Goal: Transaction & Acquisition: Purchase product/service

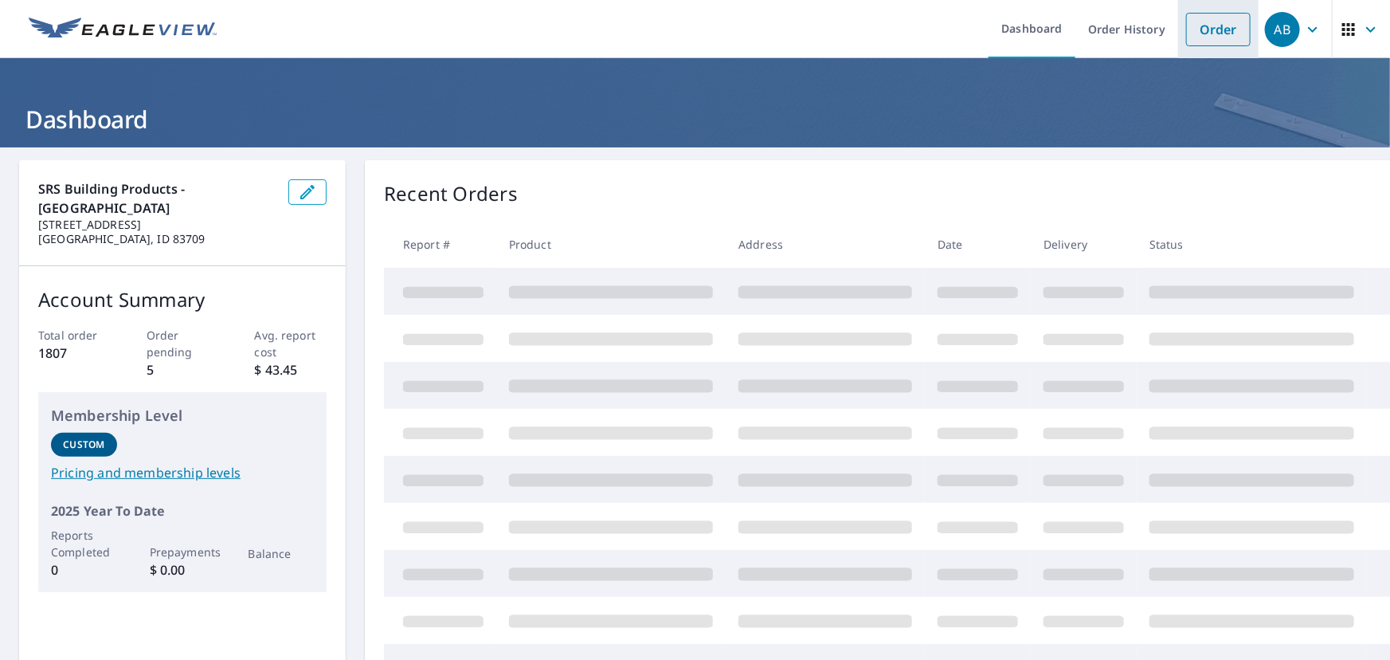
click at [1207, 22] on link "Order" at bounding box center [1218, 29] width 65 height 33
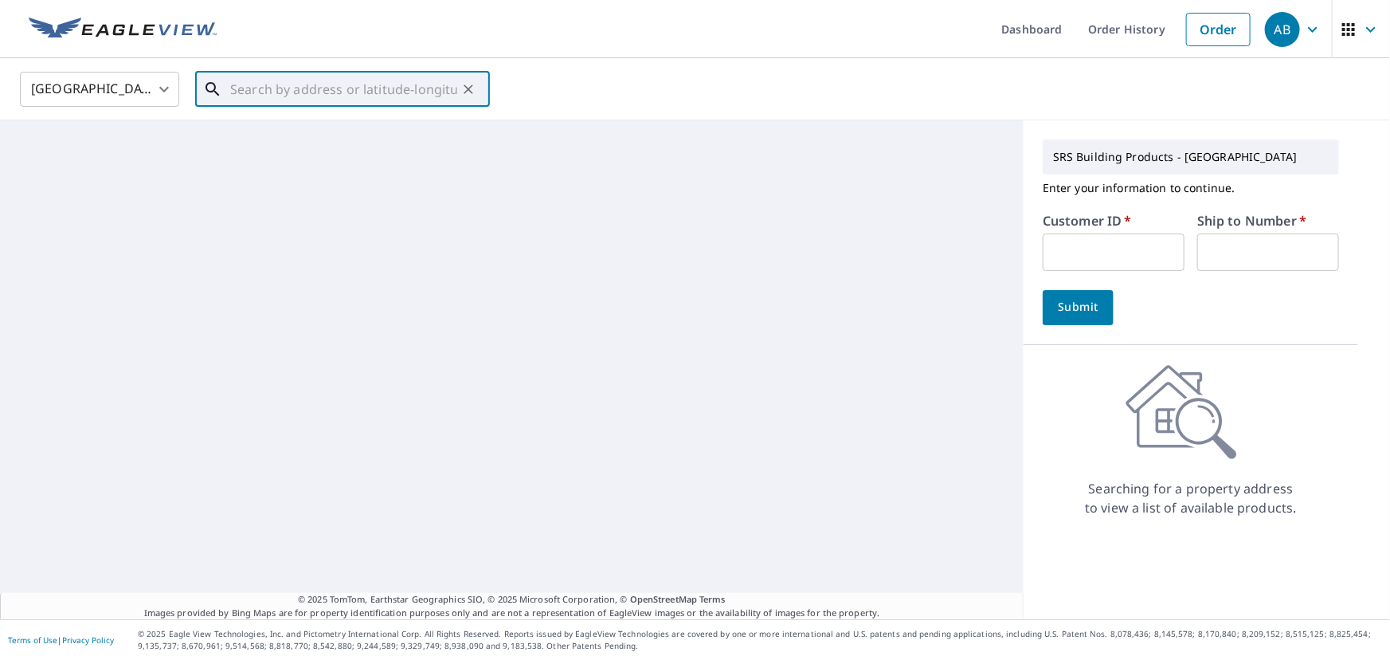
click at [380, 87] on input "text" at bounding box center [343, 89] width 227 height 45
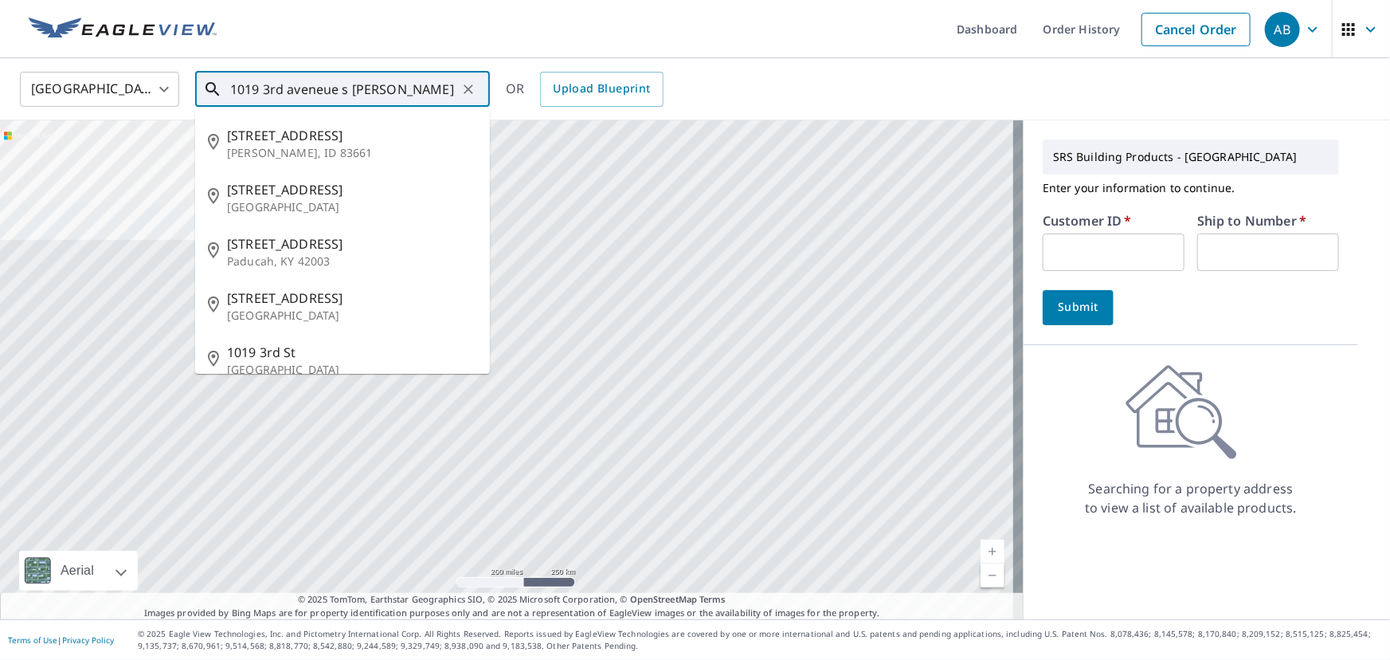
type input "1019 3rd aveneue s [PERSON_NAME]"
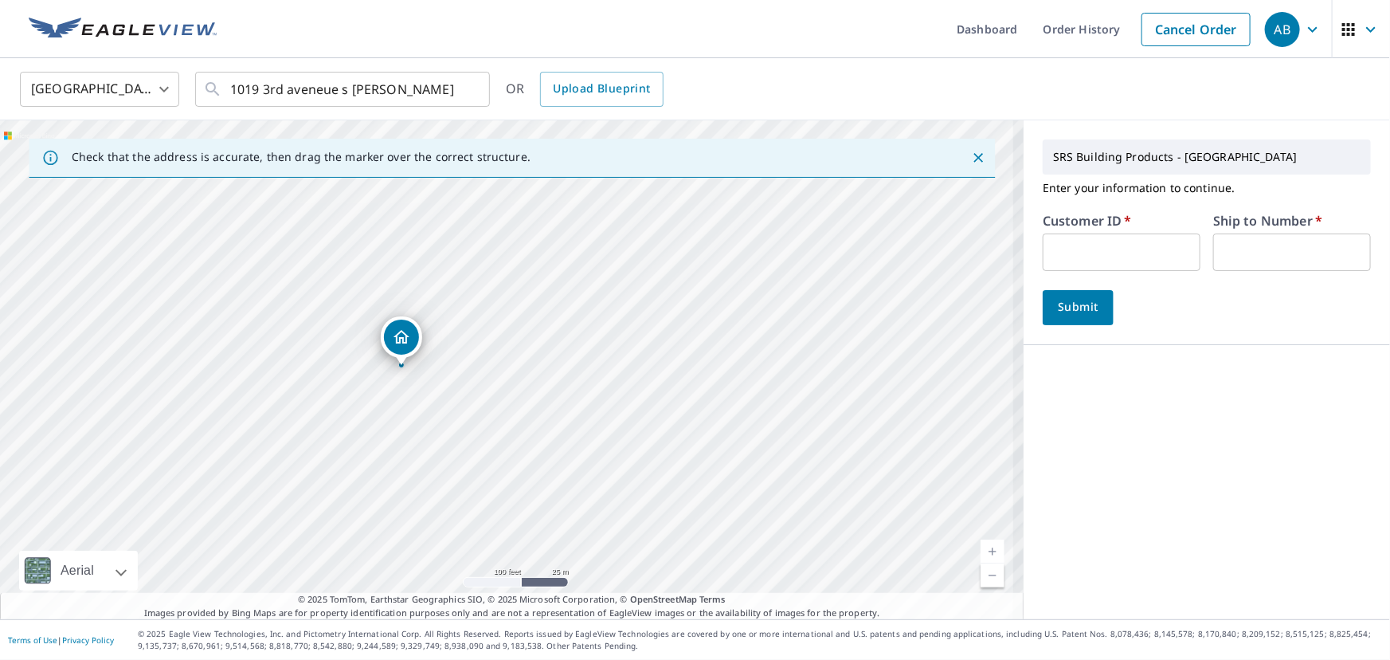
drag, startPoint x: 619, startPoint y: 358, endPoint x: 637, endPoint y: 319, distance: 43.1
click at [637, 319] on div "[STREET_ADDRESS][PERSON_NAME]" at bounding box center [512, 369] width 1024 height 499
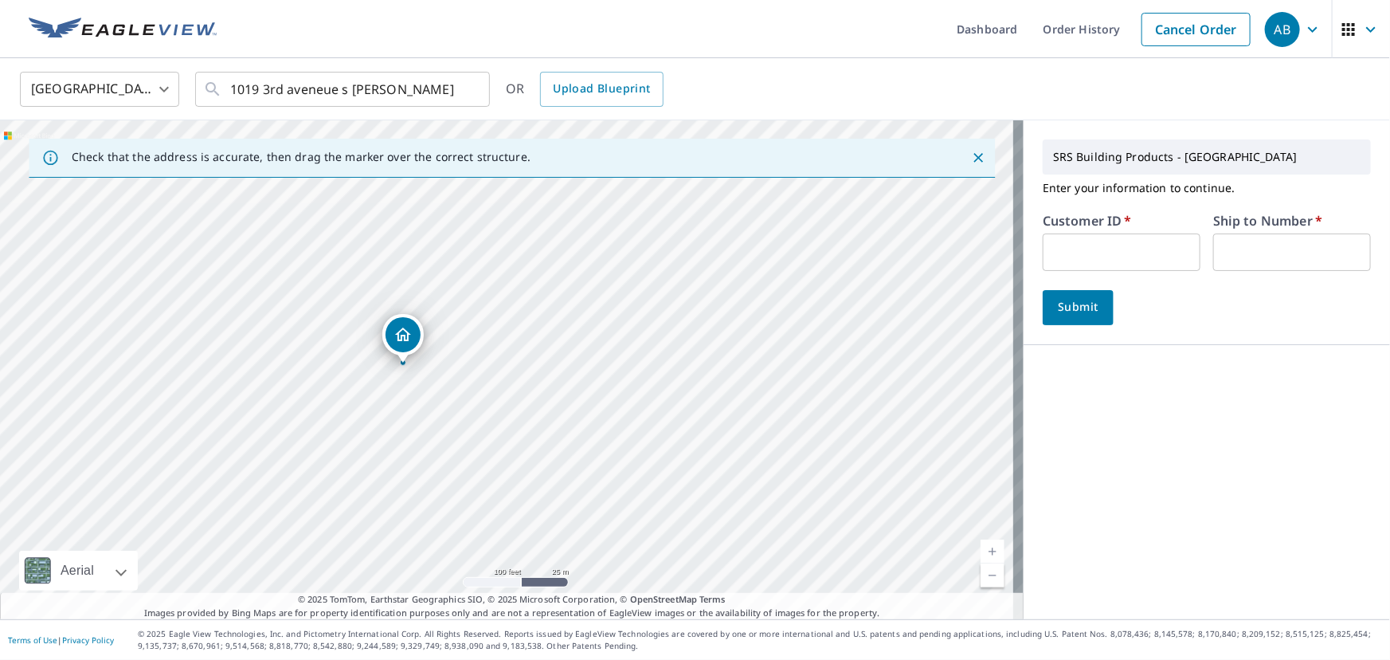
click at [1080, 245] on input "text" at bounding box center [1122, 251] width 158 height 37
type input "moo326"
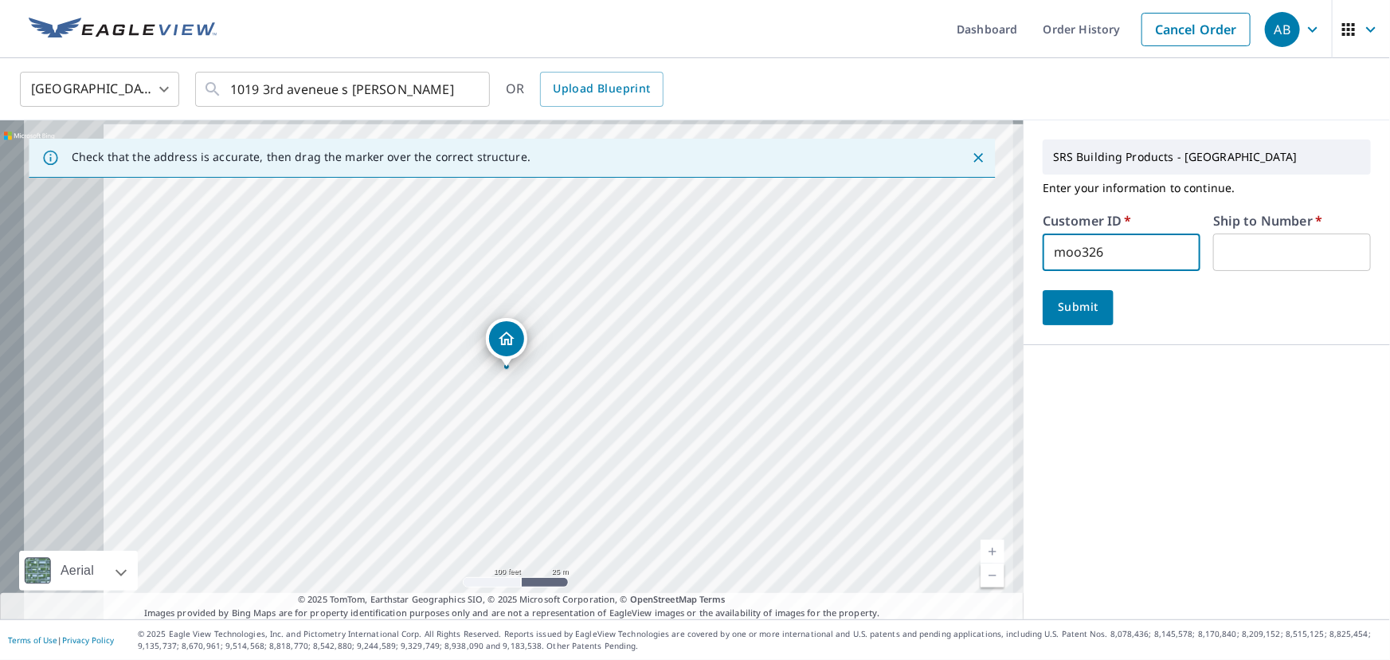
drag, startPoint x: 1286, startPoint y: 250, endPoint x: 1262, endPoint y: 267, distance: 29.2
click at [1286, 249] on input "text" at bounding box center [1292, 251] width 158 height 37
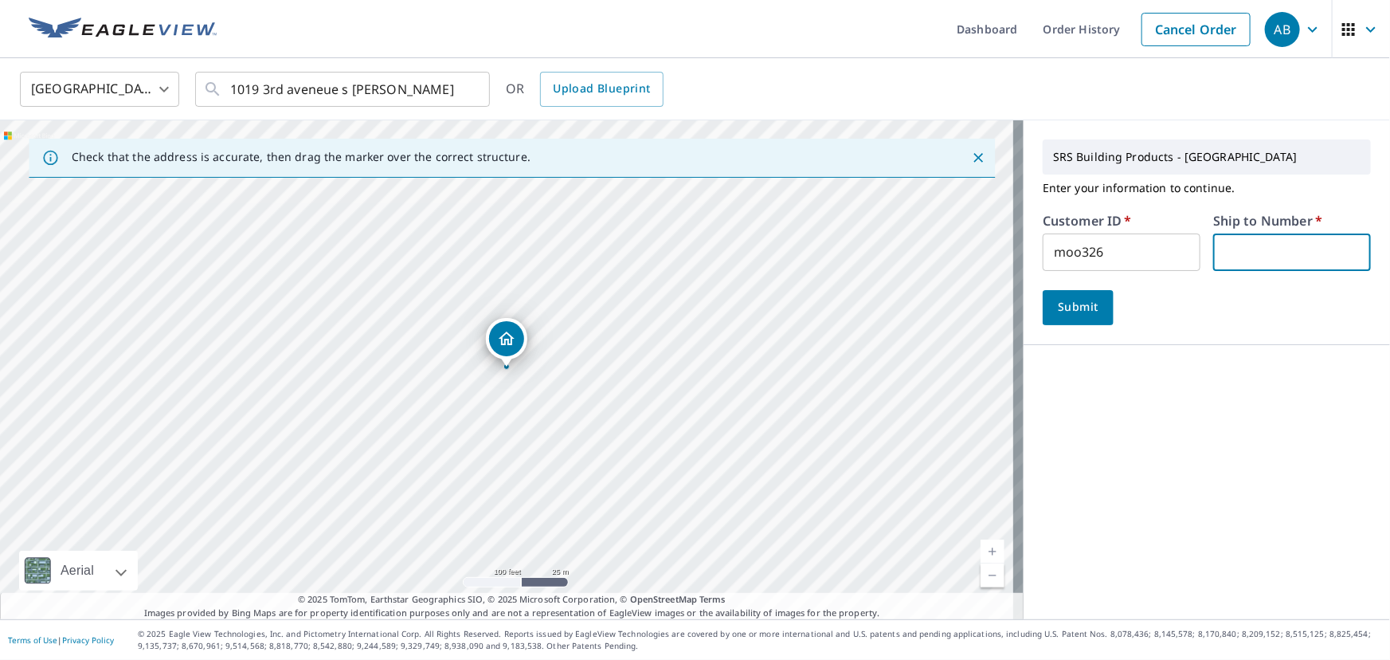
click at [1064, 303] on span "Submit" at bounding box center [1077, 307] width 45 height 20
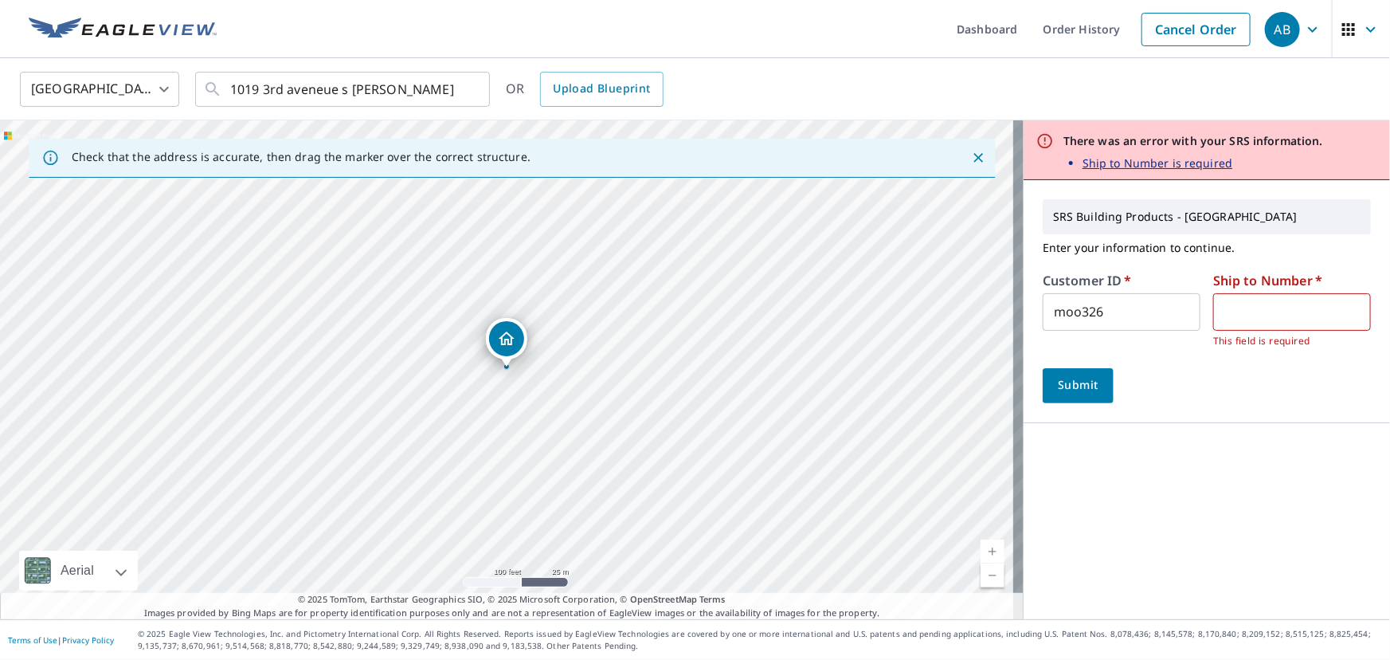
click at [1249, 310] on input "text" at bounding box center [1292, 311] width 158 height 37
type input "1"
click at [1075, 382] on span "Submit" at bounding box center [1077, 385] width 45 height 20
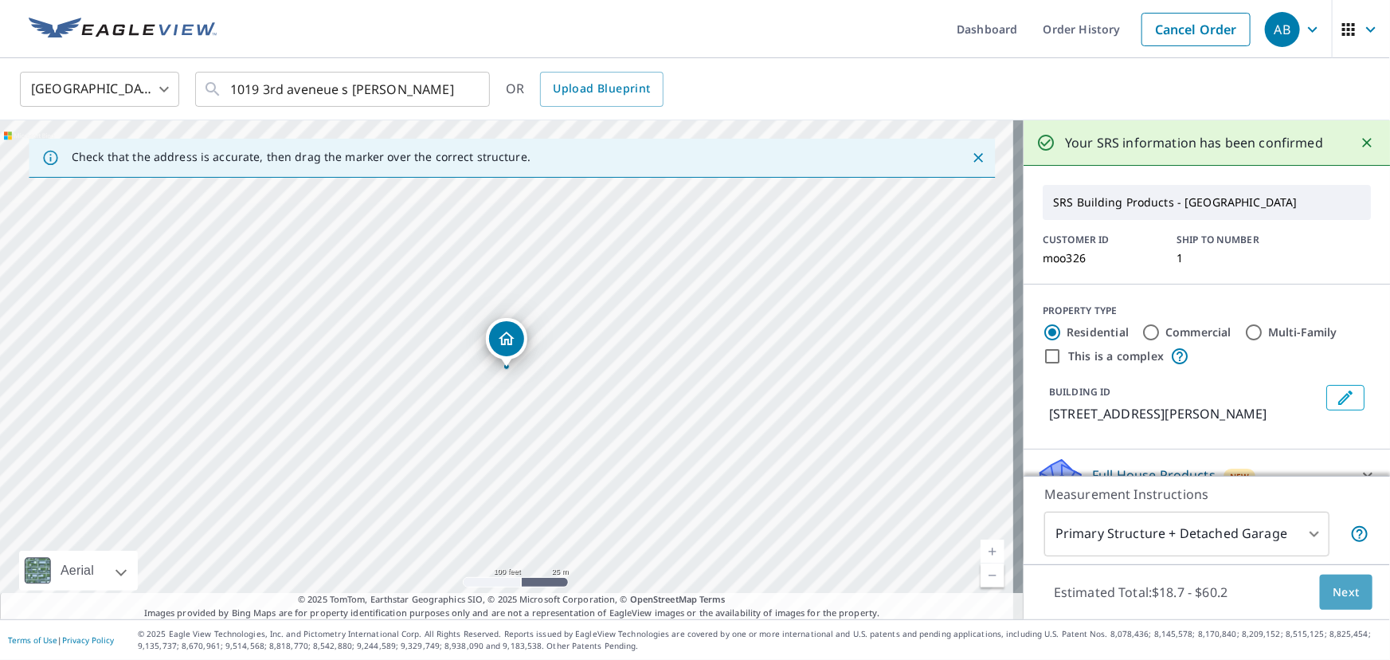
click at [1333, 597] on span "Next" at bounding box center [1346, 592] width 27 height 20
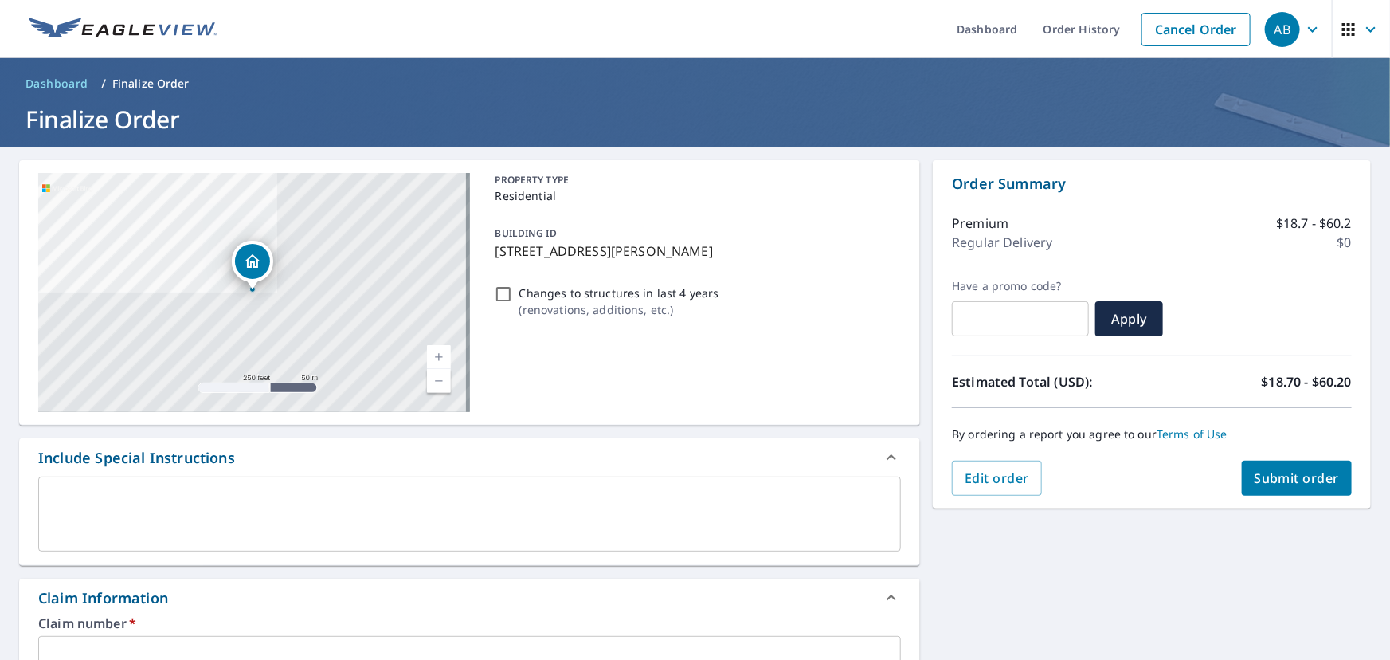
drag, startPoint x: 491, startPoint y: 247, endPoint x: 696, endPoint y: 251, distance: 204.8
click at [696, 251] on p "[STREET_ADDRESS][PERSON_NAME]" at bounding box center [695, 250] width 400 height 19
checkbox input "true"
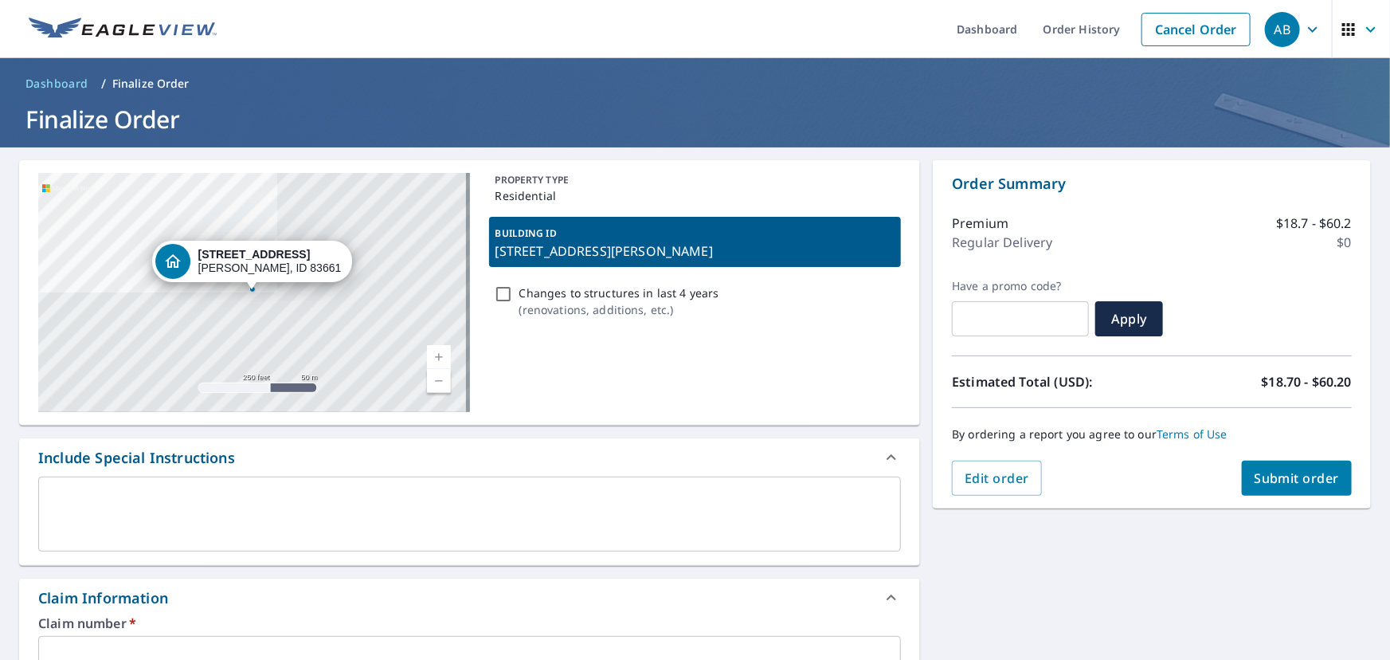
copy p "[STREET_ADDRESS][PERSON_NAME]"
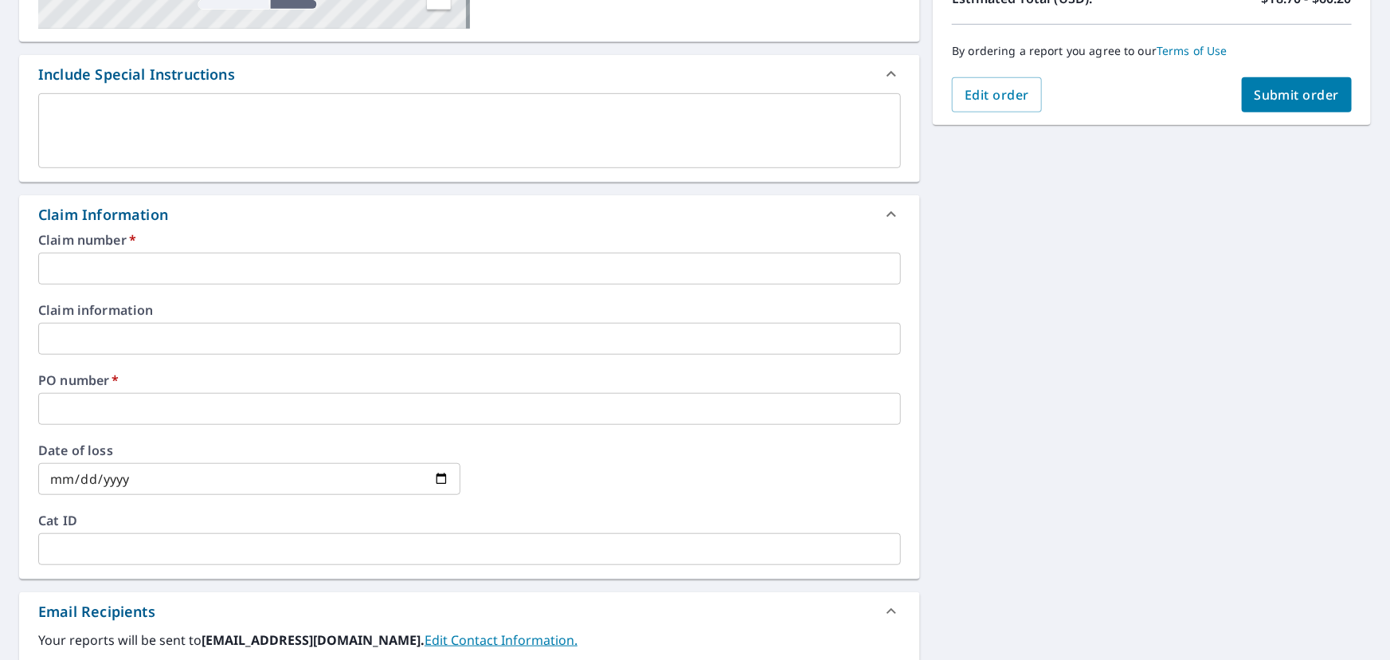
scroll to position [334, 0]
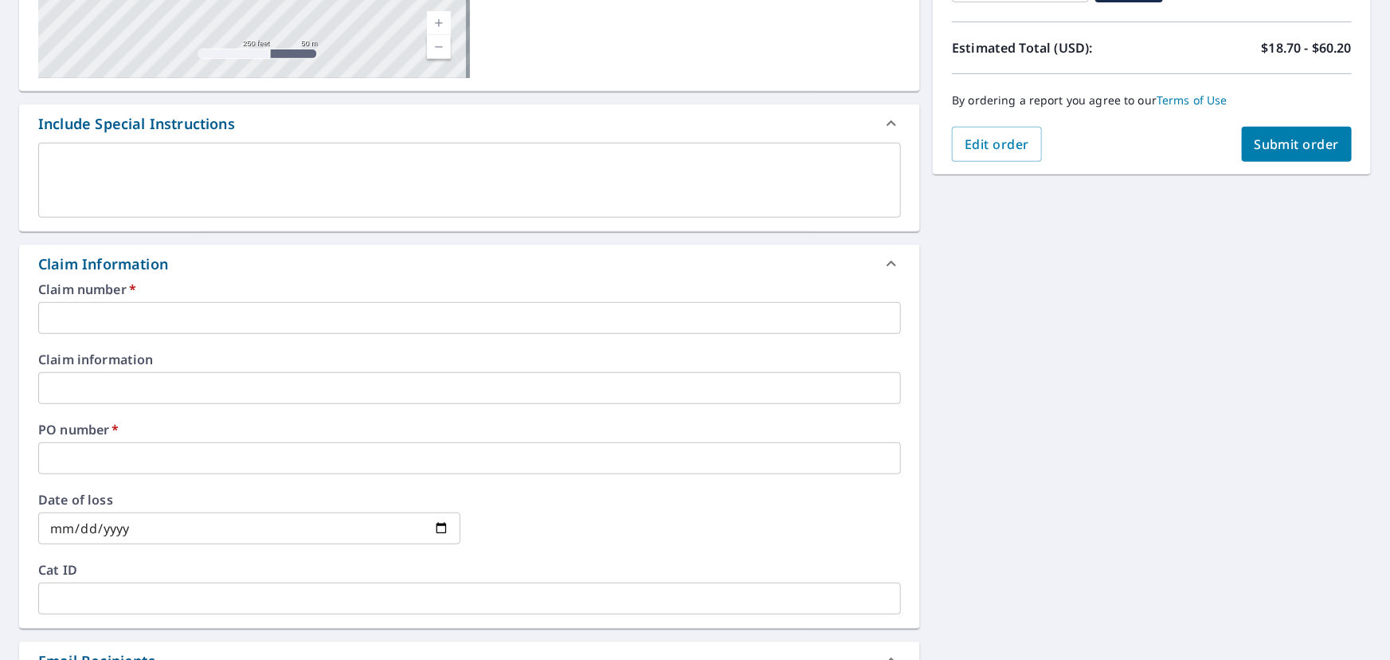
click at [85, 450] on input "text" at bounding box center [469, 458] width 863 height 32
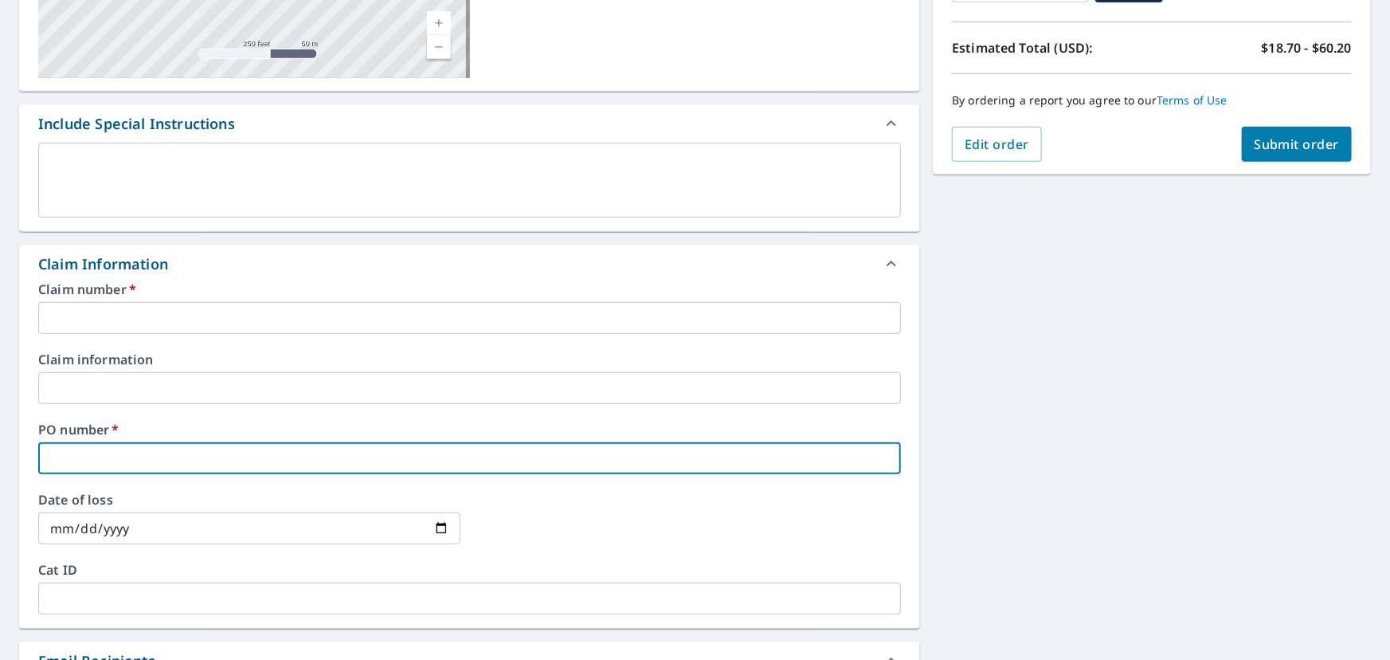
paste input "[STREET_ADDRESS][PERSON_NAME]"
type input "[STREET_ADDRESS][PERSON_NAME]"
checkbox input "true"
type input "[STREET_ADDRESS][PERSON_NAME]"
click at [135, 322] on input "text" at bounding box center [469, 318] width 863 height 32
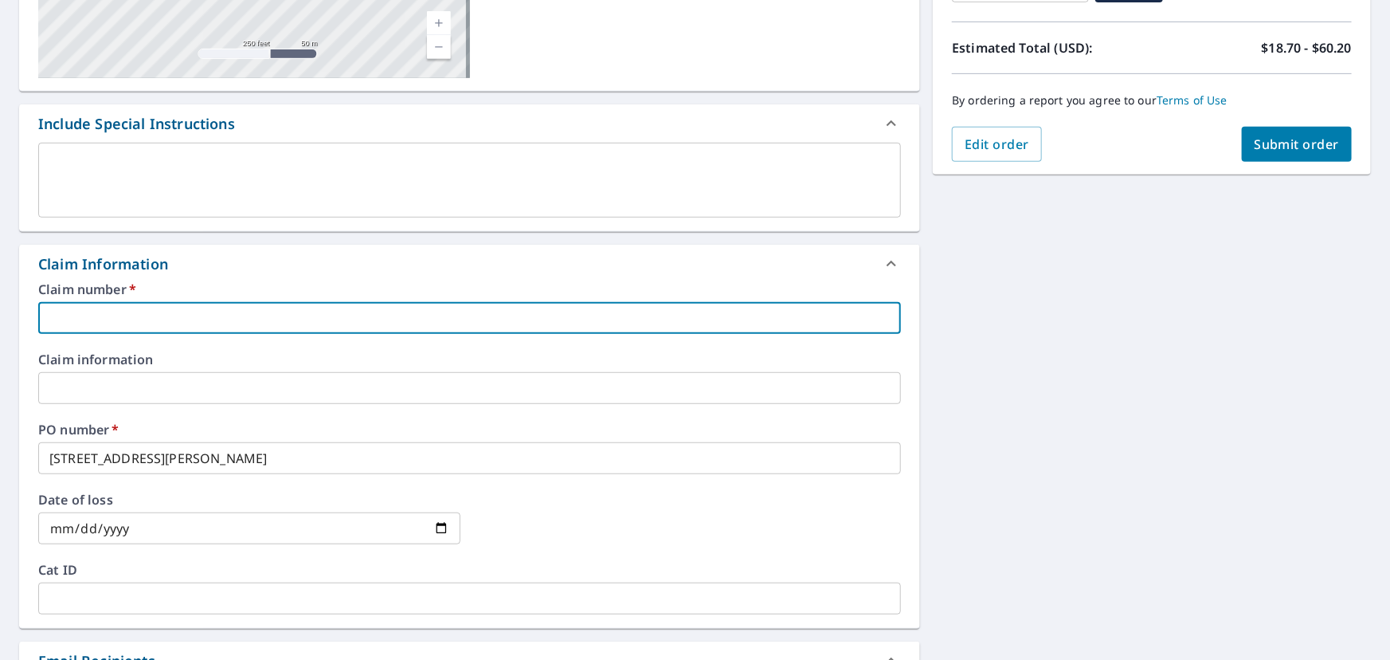
type input "moo326"
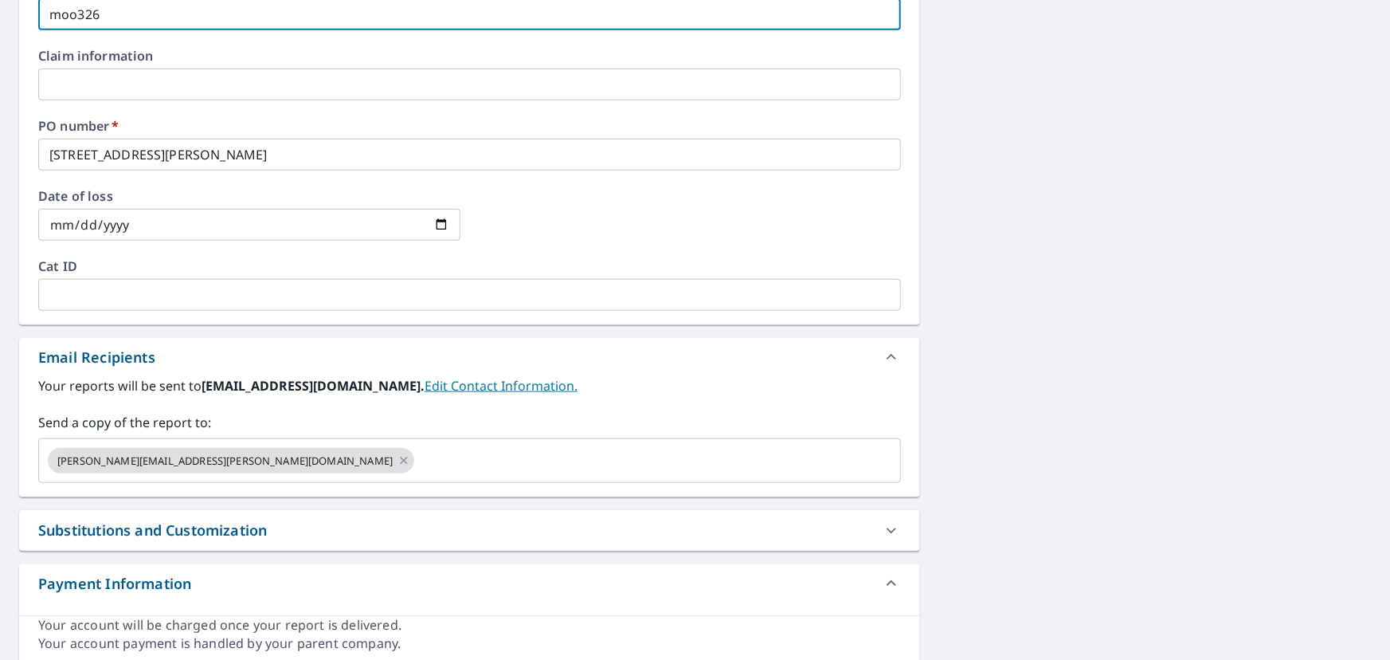
scroll to position [695, 0]
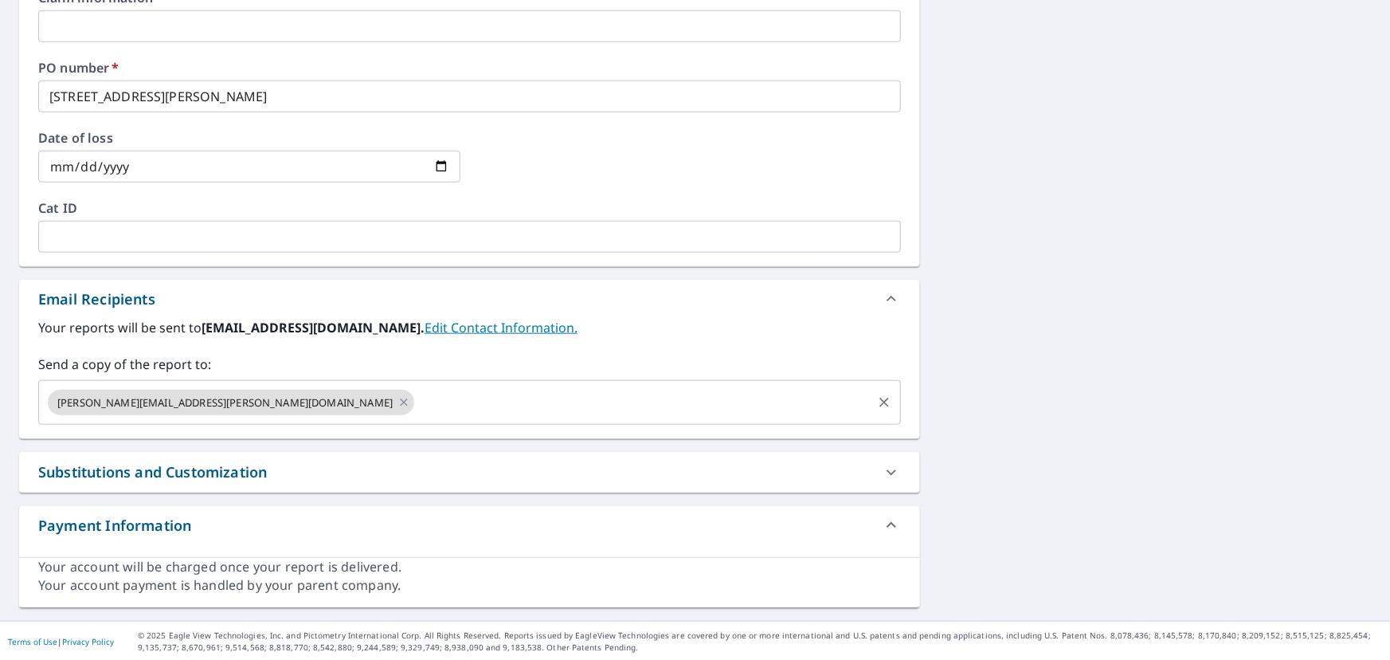
drag, startPoint x: 231, startPoint y: 401, endPoint x: 219, endPoint y: 404, distance: 12.4
click at [397, 400] on icon at bounding box center [403, 403] width 13 height 18
checkbox input "true"
click at [213, 405] on input "text" at bounding box center [457, 402] width 824 height 30
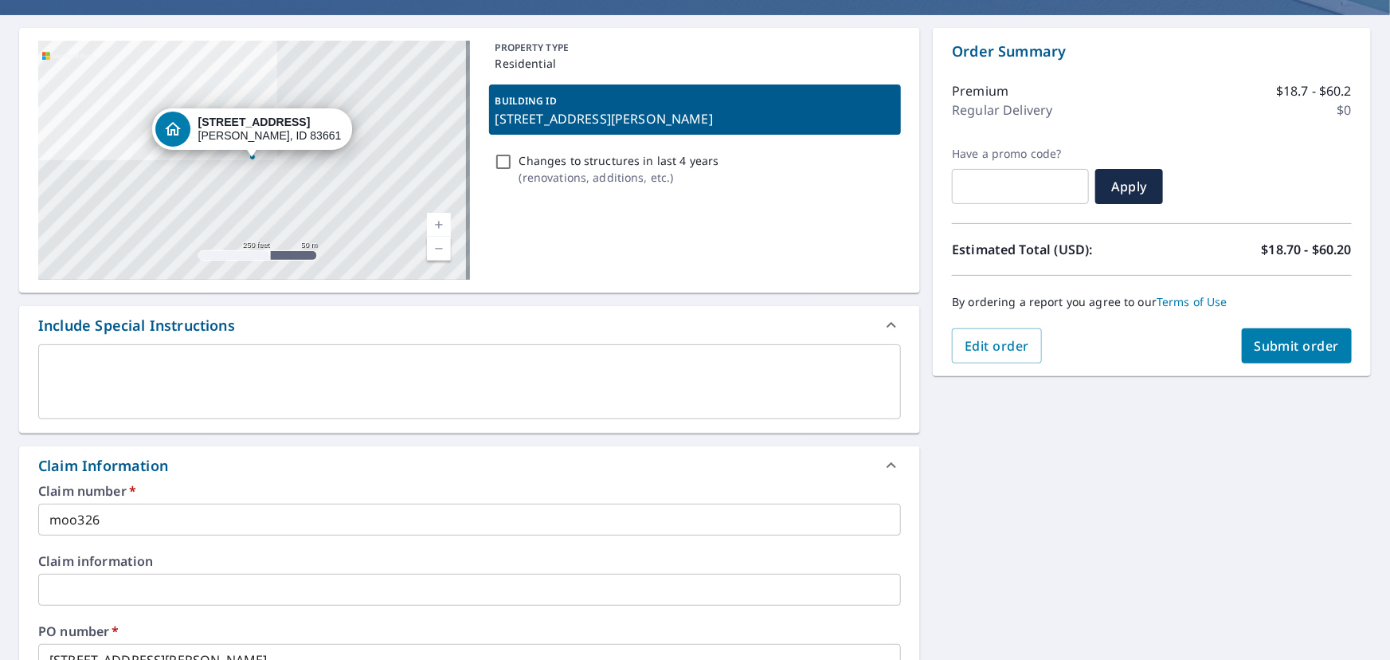
scroll to position [0, 0]
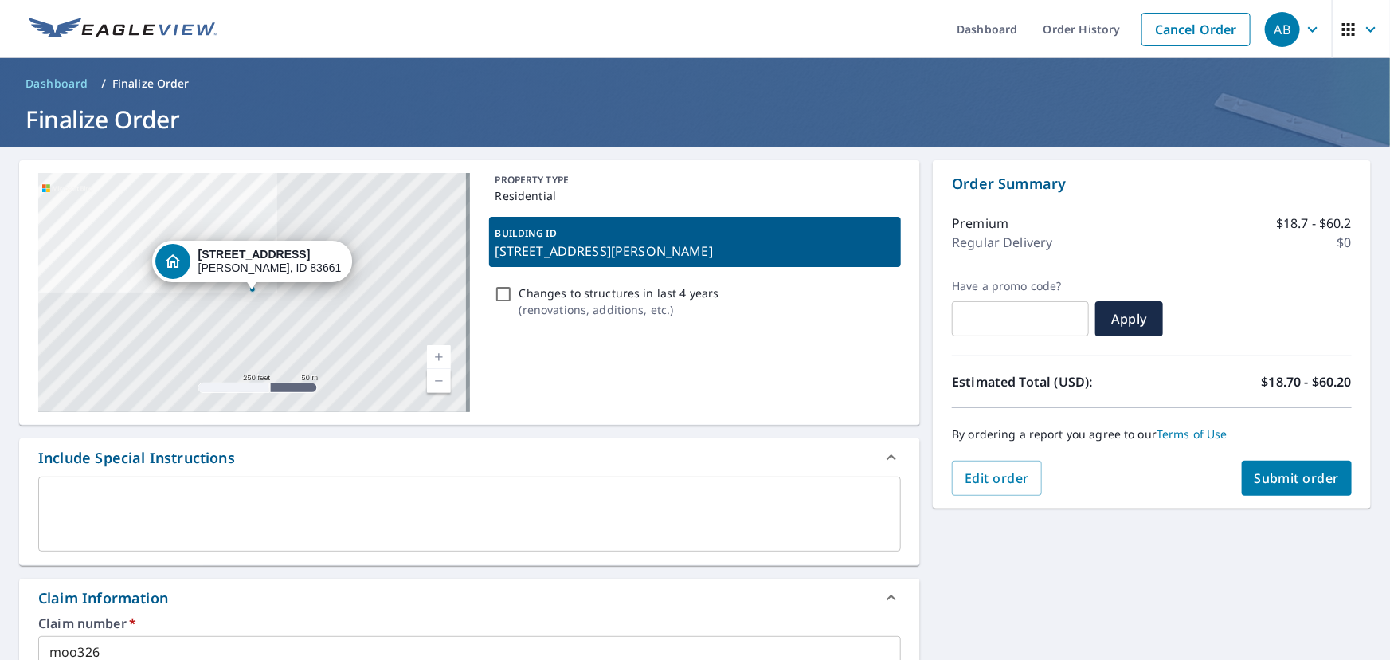
type input "[EMAIL_ADDRESS][DOMAIN_NAME]"
click at [1353, 490] on div "Order Summary Premium $18.7 - $60.2 Regular Delivery $0 Have a promo code? ​ Ap…" at bounding box center [1152, 334] width 438 height 348
click at [1304, 480] on span "Submit order" at bounding box center [1297, 478] width 85 height 18
checkbox input "true"
